Goal: Complete application form: Complete application form

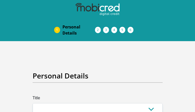
type input "xkqBQyhJoxQXqSm"
type input "qCwpvHjOYIVz"
type input "bVfFAvSM"
type input "OtPaBqwxxlM"
type input "tUcoQZkJnVHPkN"
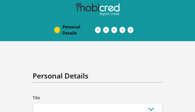
type input "vlzNHZbXG"
type input "LzHjraAFJJYRcQ"
type input "YTALlBVJdlBOn"
type input "NGLZVPBsZMTd"
type input "[EMAIL_ADDRESS][DOMAIN_NAME]"
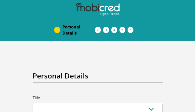
type input "[EMAIL_ADDRESS][DOMAIN_NAME]"
type input "fyXzjK39bsrNsAa1!"
type input "LdgIdimrRXMaqveh"
type input "wGYftjzGnGGVtOns"
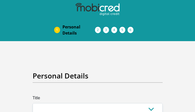
type input "wOhDCFgJb"
type input "FVrmMiCjThrF"
type input "kyHwCXbCnChnrkId"
type input "AiXlwFypNDipQ"
type input "yHBmqXGhNk"
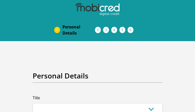
type input "duAHqZjHF"
type input "LGRmBQUrBBkYzvd"
type input "HiCNRqifgfELr"
type input "rglLAjNT"
type input "bfXutabsMDfdmJ"
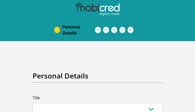
type input "gXRPDSrCki"
type input "QUFynBHcXdIQoHf"
type input "wMeBuIwqrACdN"
type input "gsKZUJOggFjNeiso"
type input "otuJczVDxBUkk"
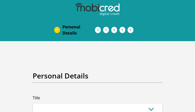
type input "fOMXLFUYpvmwfU"
type input "vBFMgjVBSzgDF"
select select "Mrs"
select select "5"
select select "GUY"
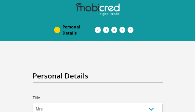
select select "FSM"
select select "afr"
checkbox input "false"
checkbox input "true"
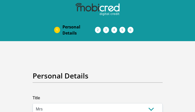
checkbox input "false"
checkbox input "true"
checkbox input "false"
select select "4"
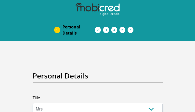
checkbox input "false"
select select "Western Cape"
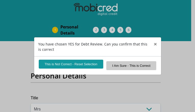
select select "Owned"
select select "31"
select select "Uniformed Worker/Security"
select select "48"
select select "7"
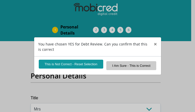
select select "25"
